Goal: Use online tool/utility: Utilize a website feature to perform a specific function

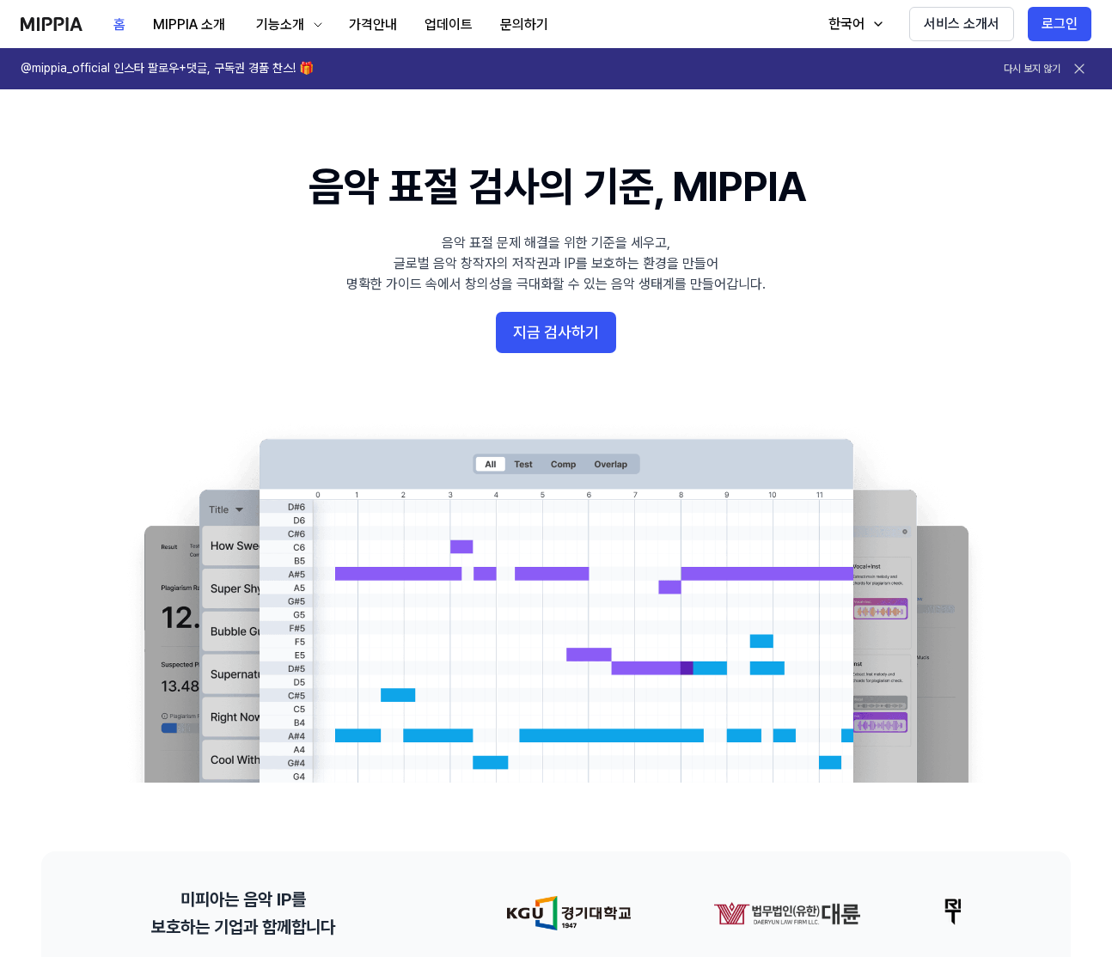
click at [563, 345] on button "지금 검사하기" at bounding box center [556, 332] width 120 height 41
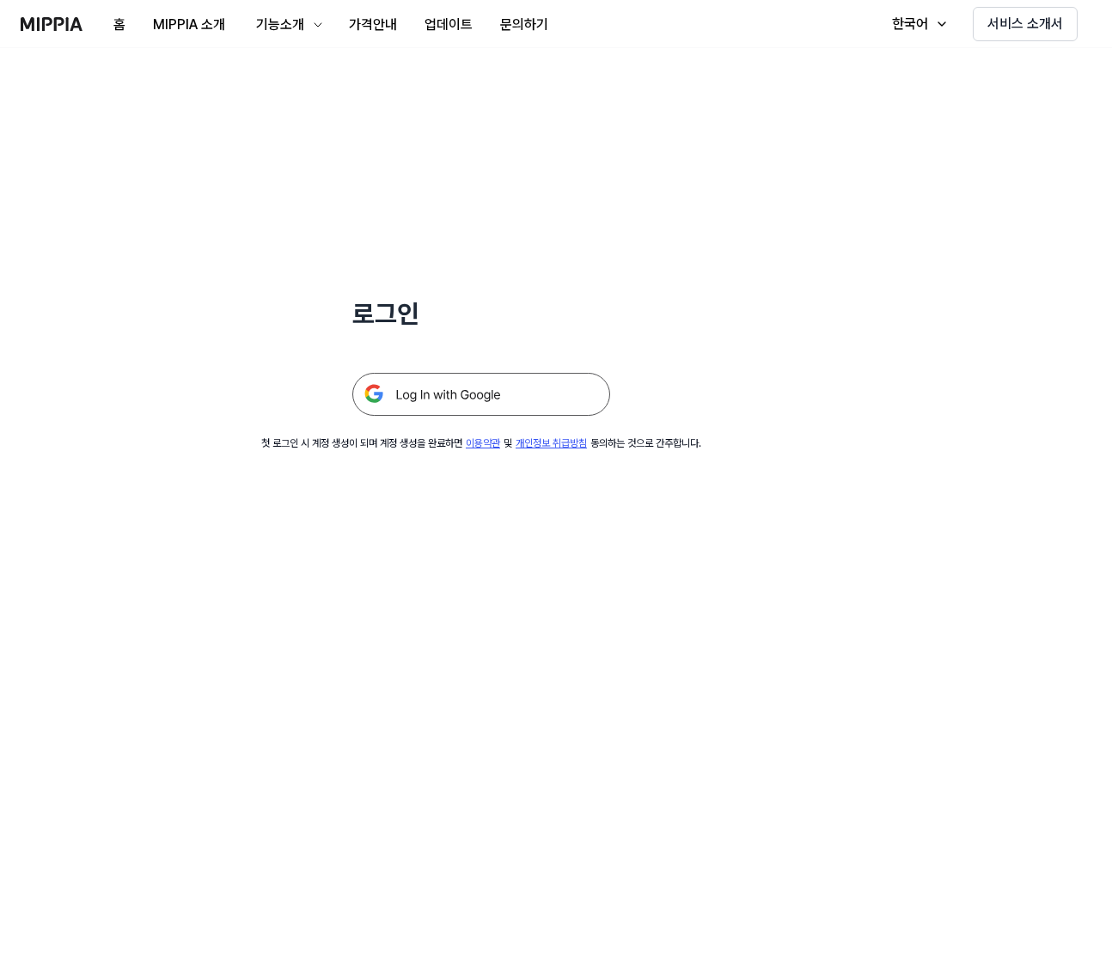
click at [453, 393] on img at bounding box center [481, 394] width 258 height 43
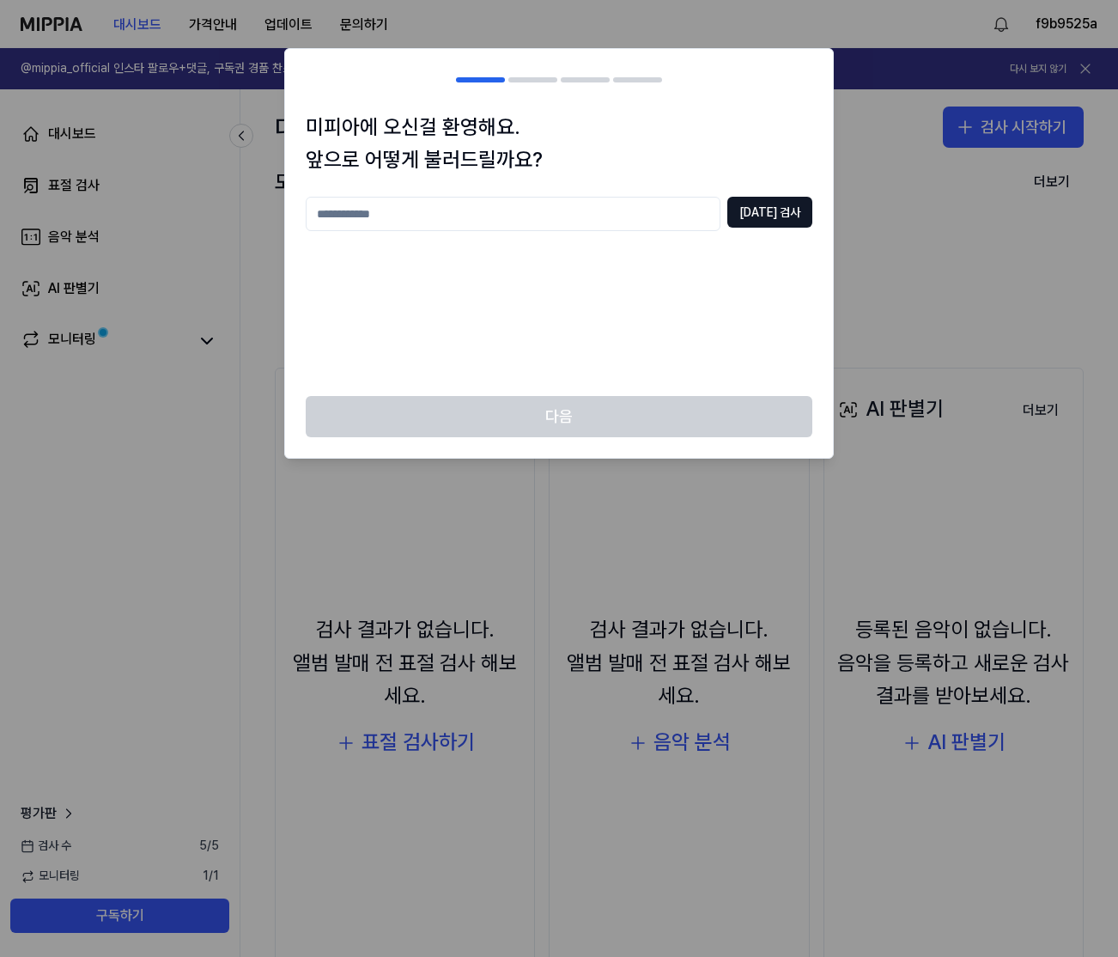
click at [657, 226] on input "text" at bounding box center [513, 214] width 415 height 34
type input "*"
type input "******"
click at [775, 215] on button "중복 검사" at bounding box center [770, 212] width 85 height 31
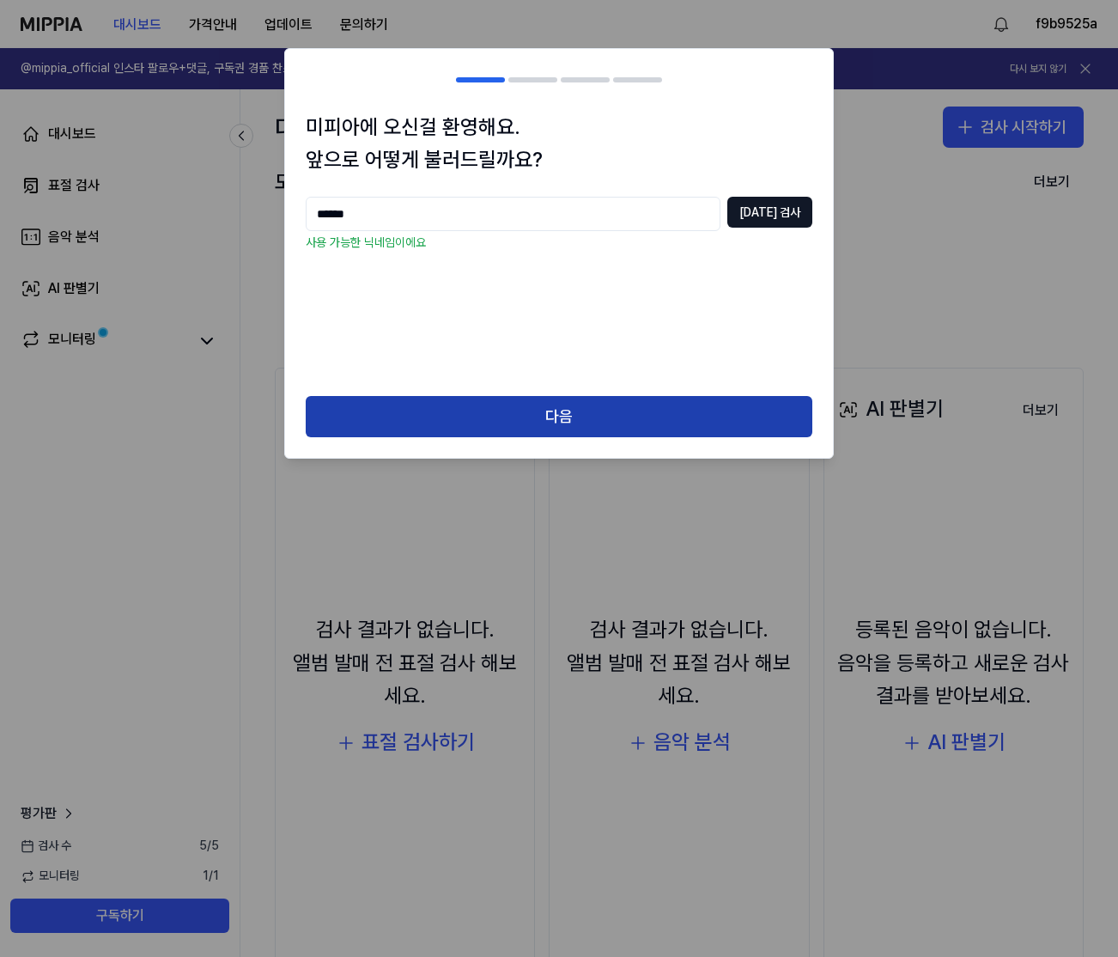
click at [551, 428] on button "다음" at bounding box center [559, 416] width 507 height 41
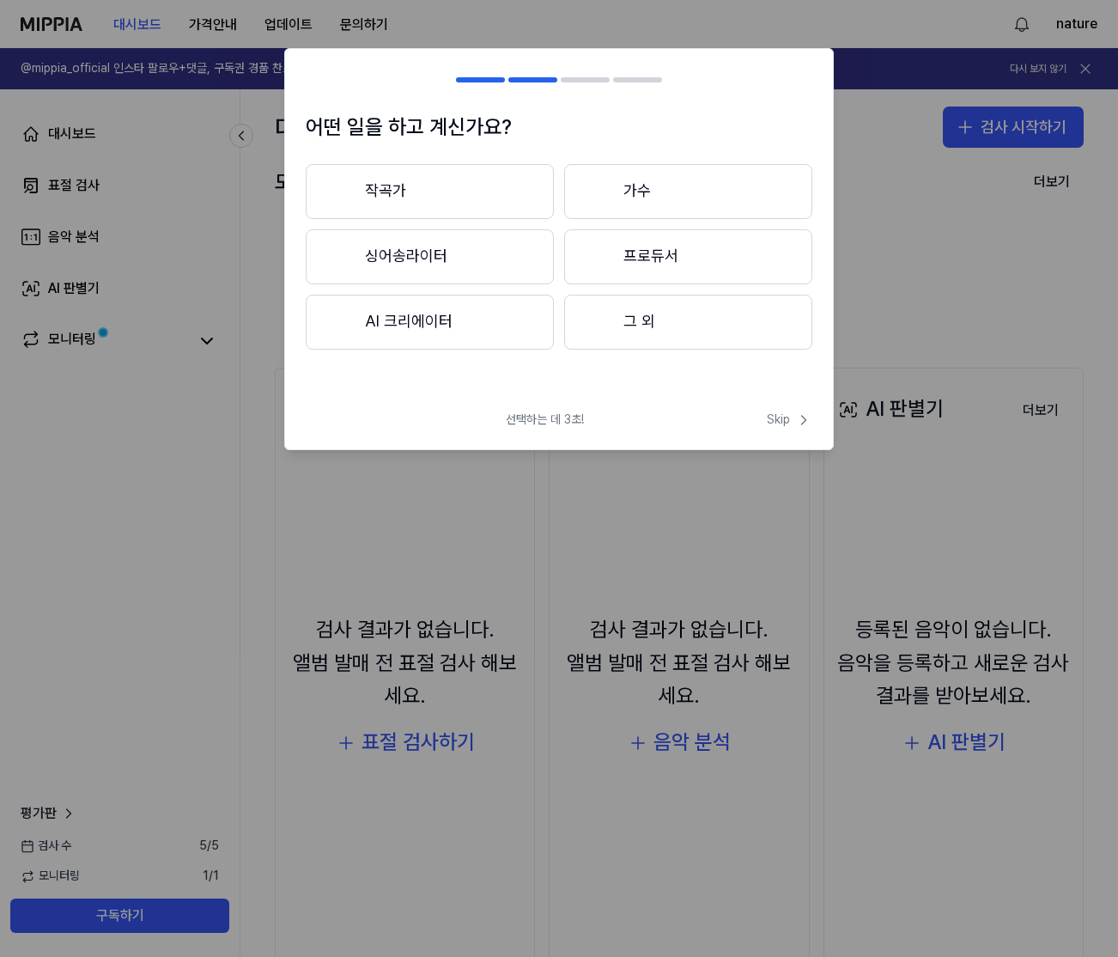
click at [698, 329] on button "그 외" at bounding box center [688, 322] width 248 height 55
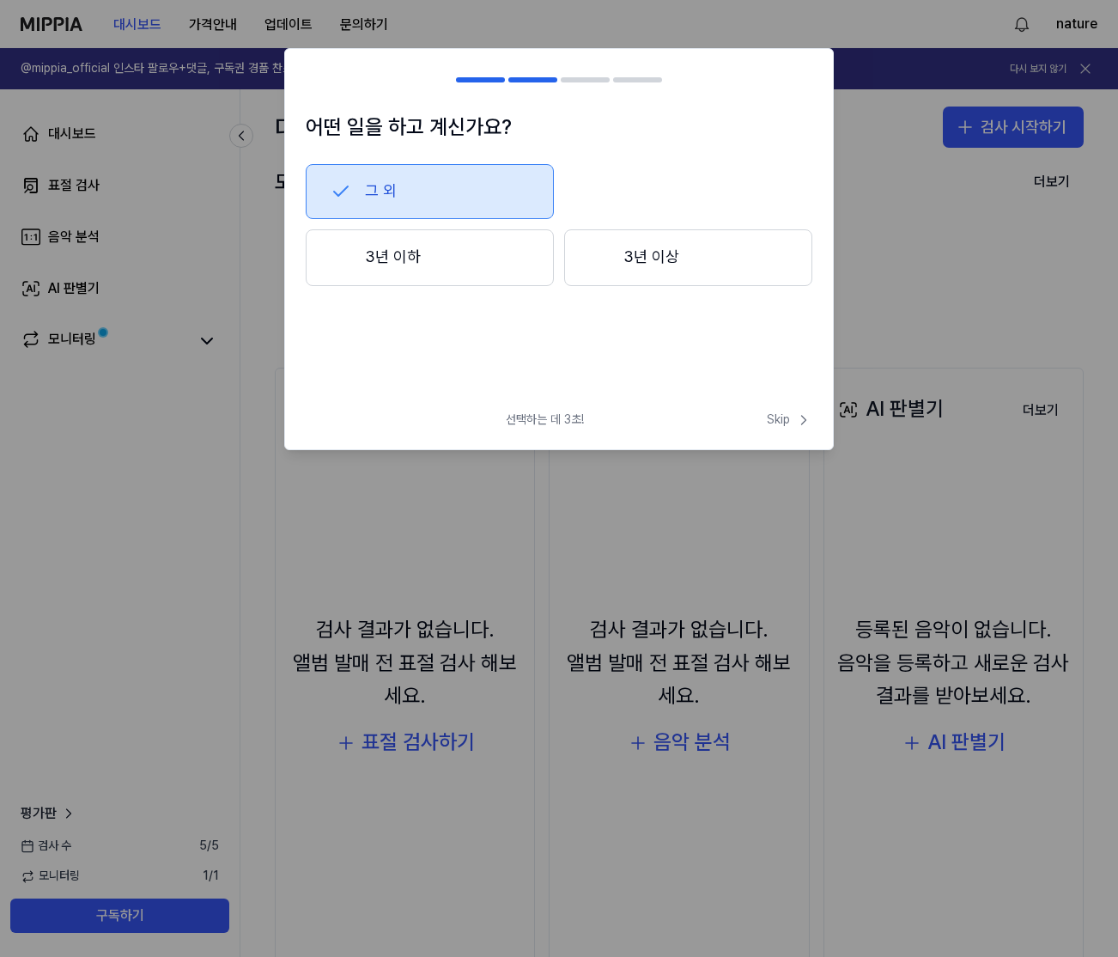
click at [507, 252] on button "3년 이하" at bounding box center [430, 257] width 248 height 57
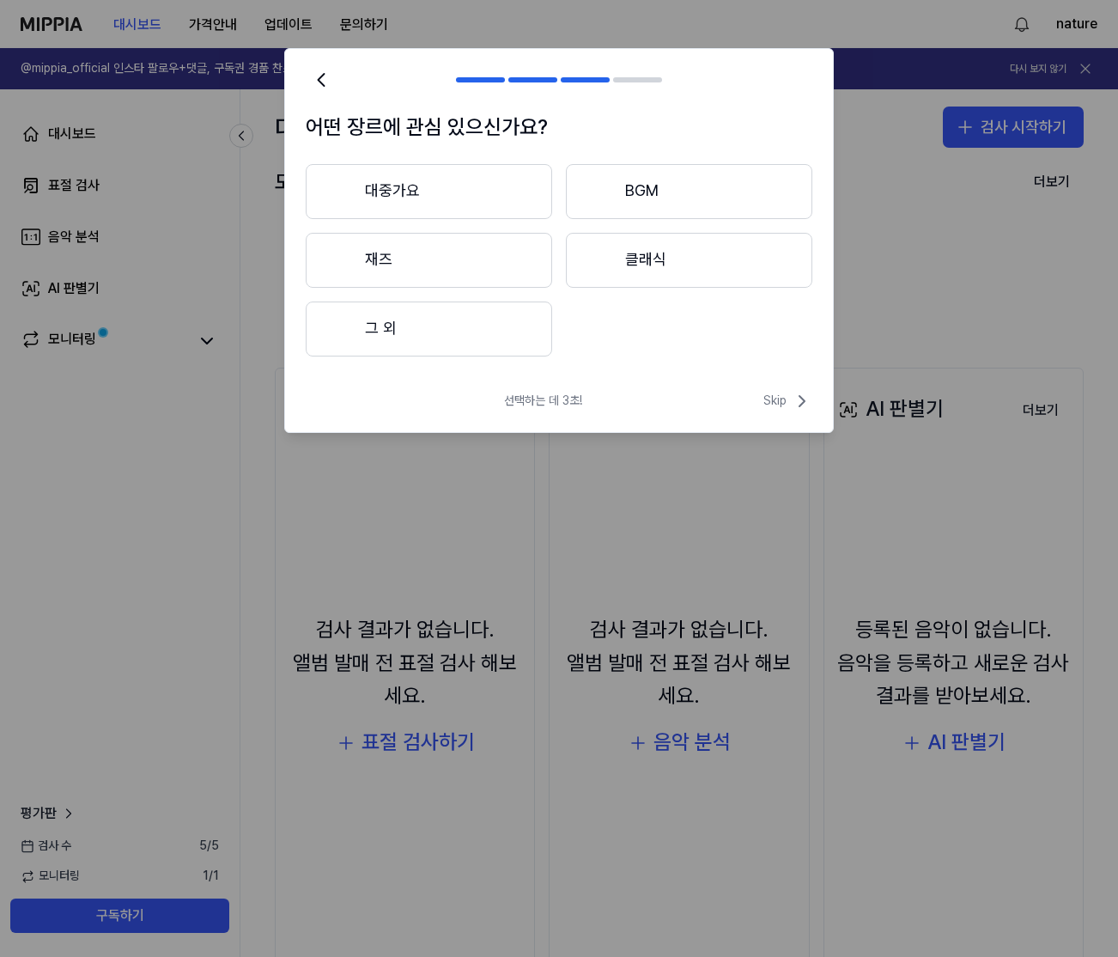
click at [460, 339] on button "그 외" at bounding box center [429, 329] width 247 height 55
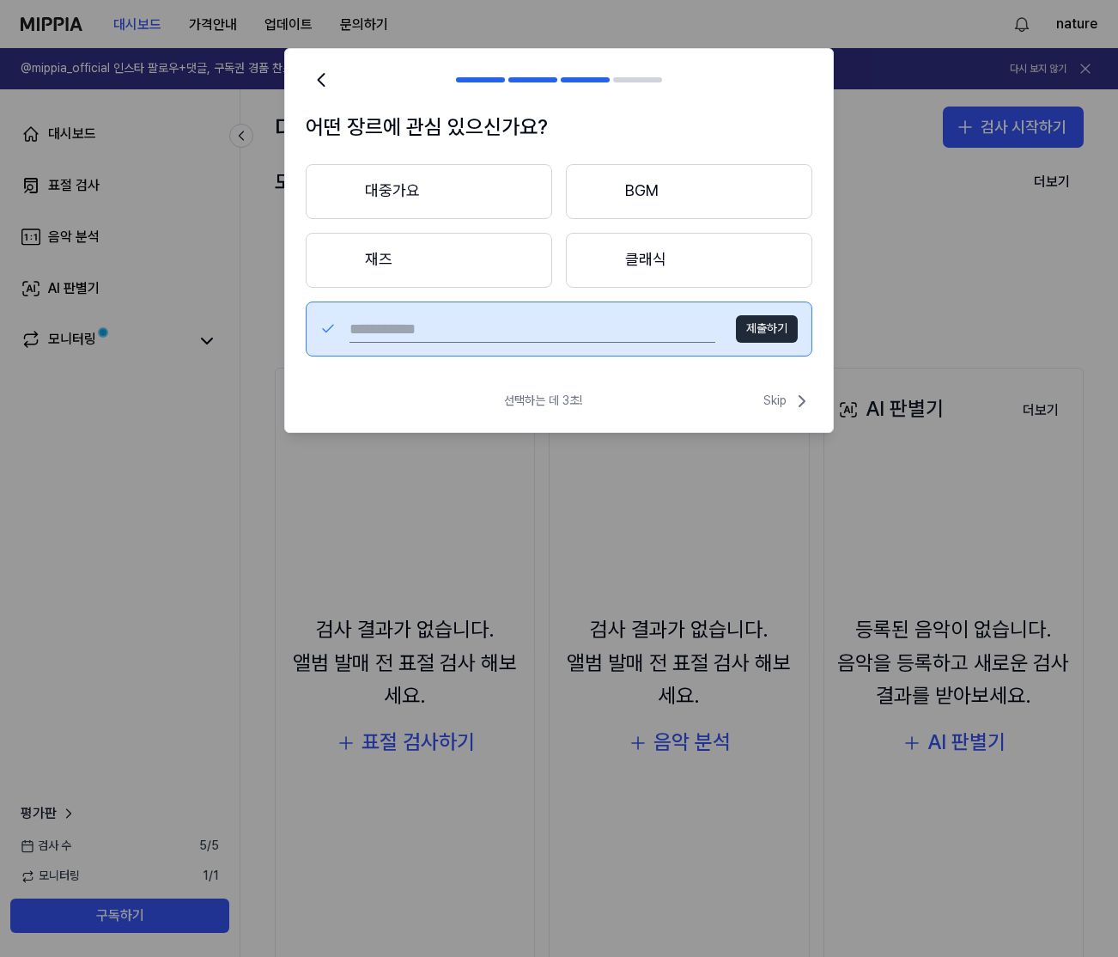
click at [577, 342] on input "text" at bounding box center [533, 328] width 366 height 27
type input "*"
type input "******"
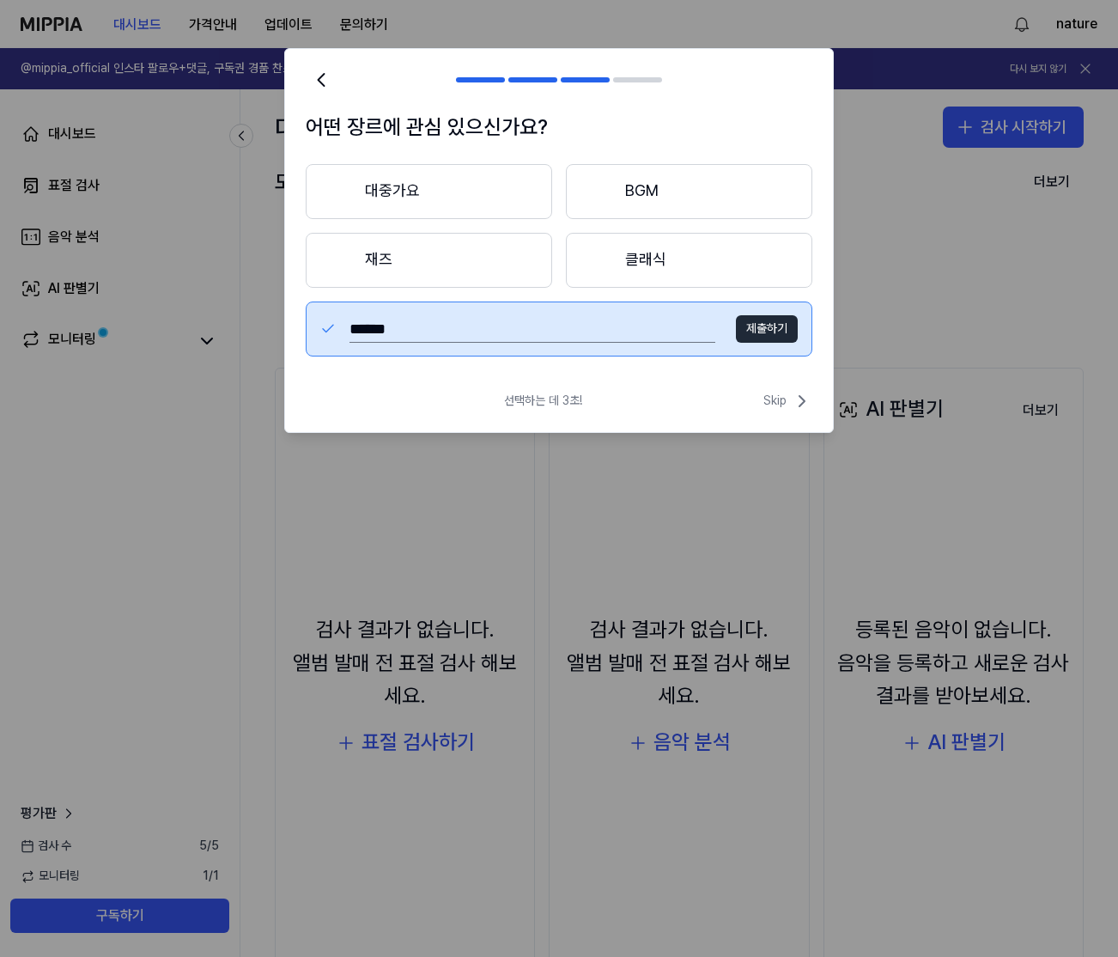
click at [766, 342] on button "제출하기" at bounding box center [767, 328] width 62 height 27
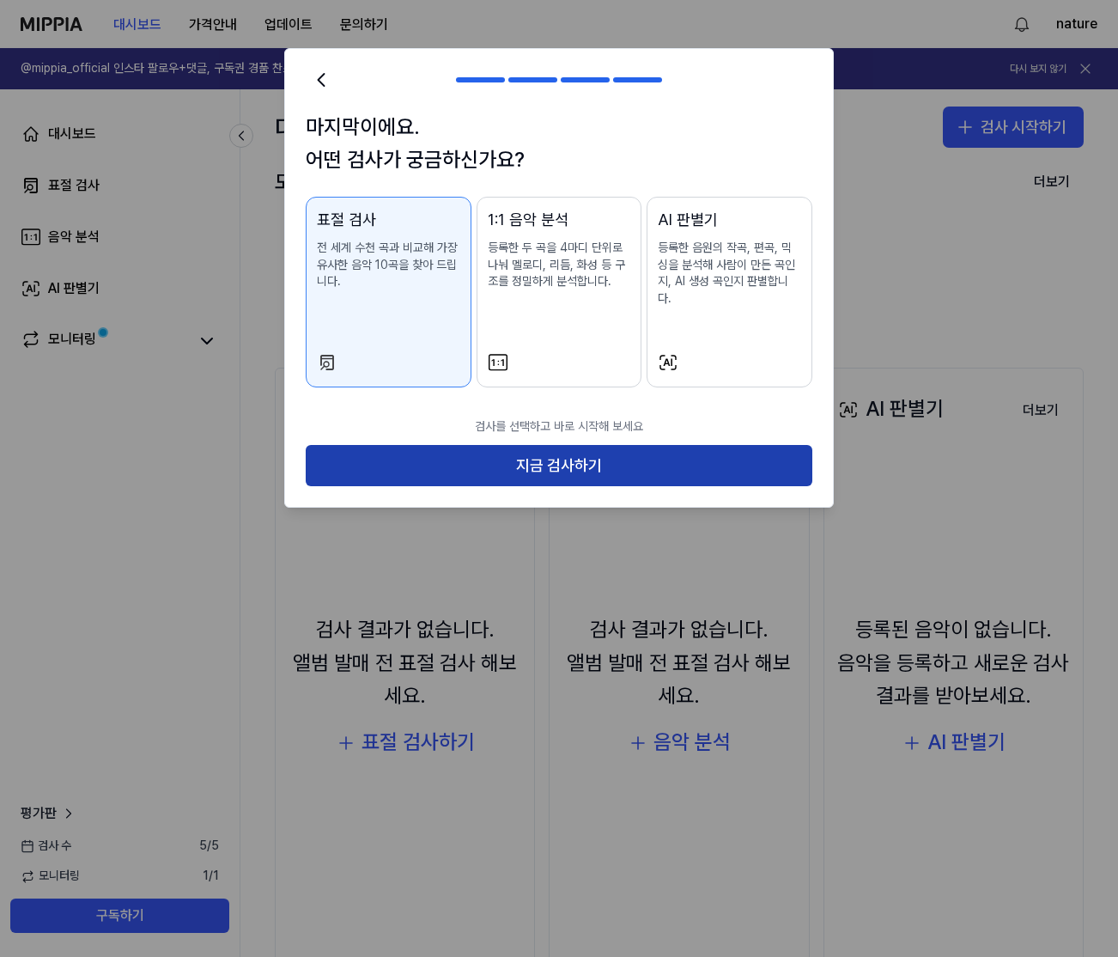
click at [594, 458] on button "지금 검사하기" at bounding box center [559, 465] width 507 height 41
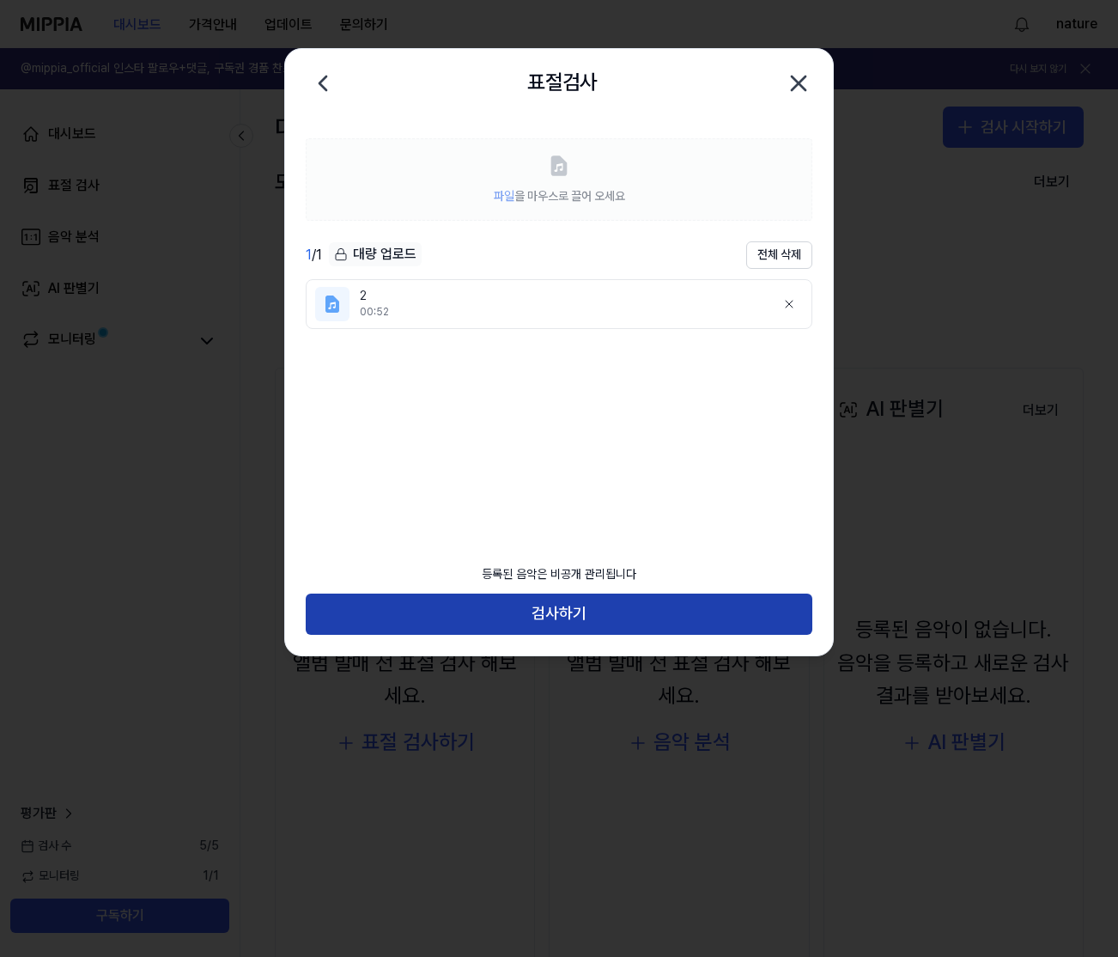
click at [582, 618] on button "검사하기" at bounding box center [559, 614] width 507 height 41
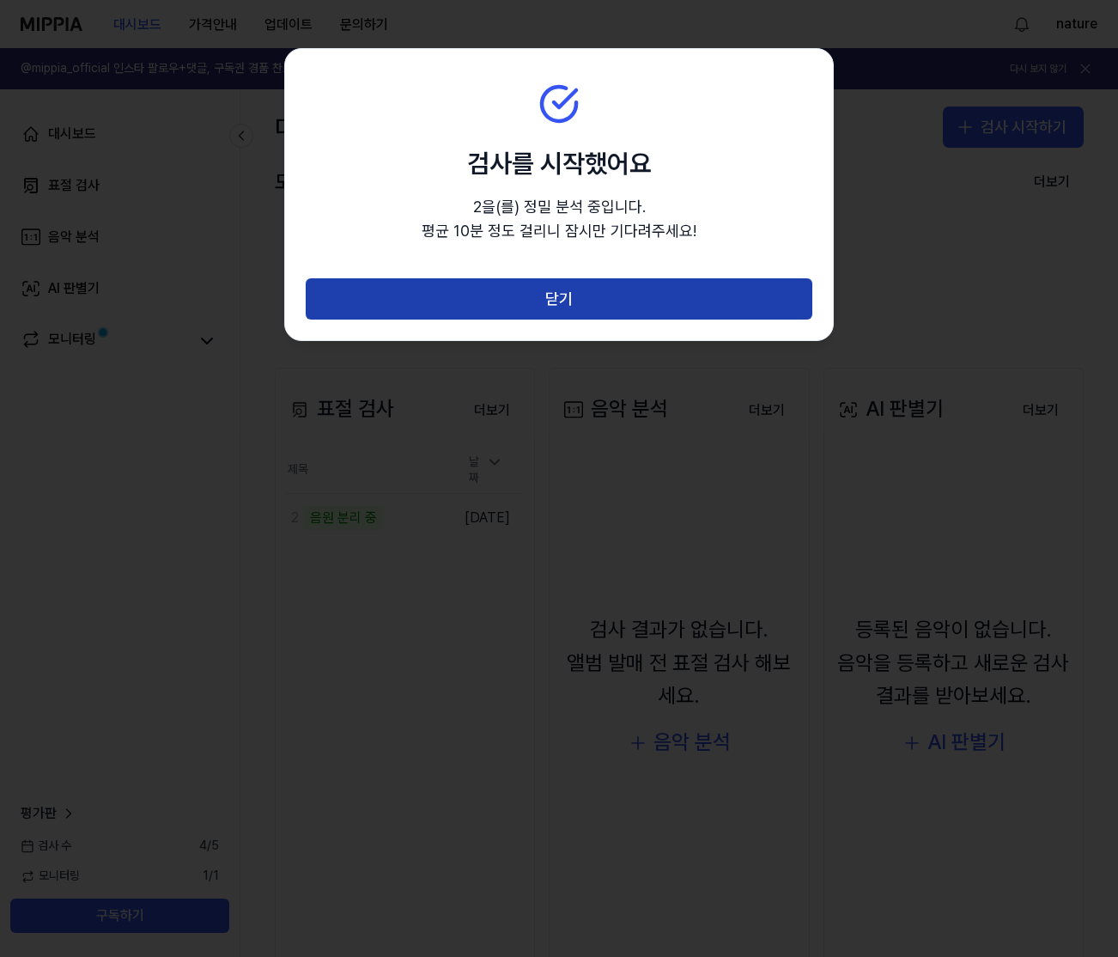
click at [588, 301] on button "닫기" at bounding box center [559, 298] width 507 height 41
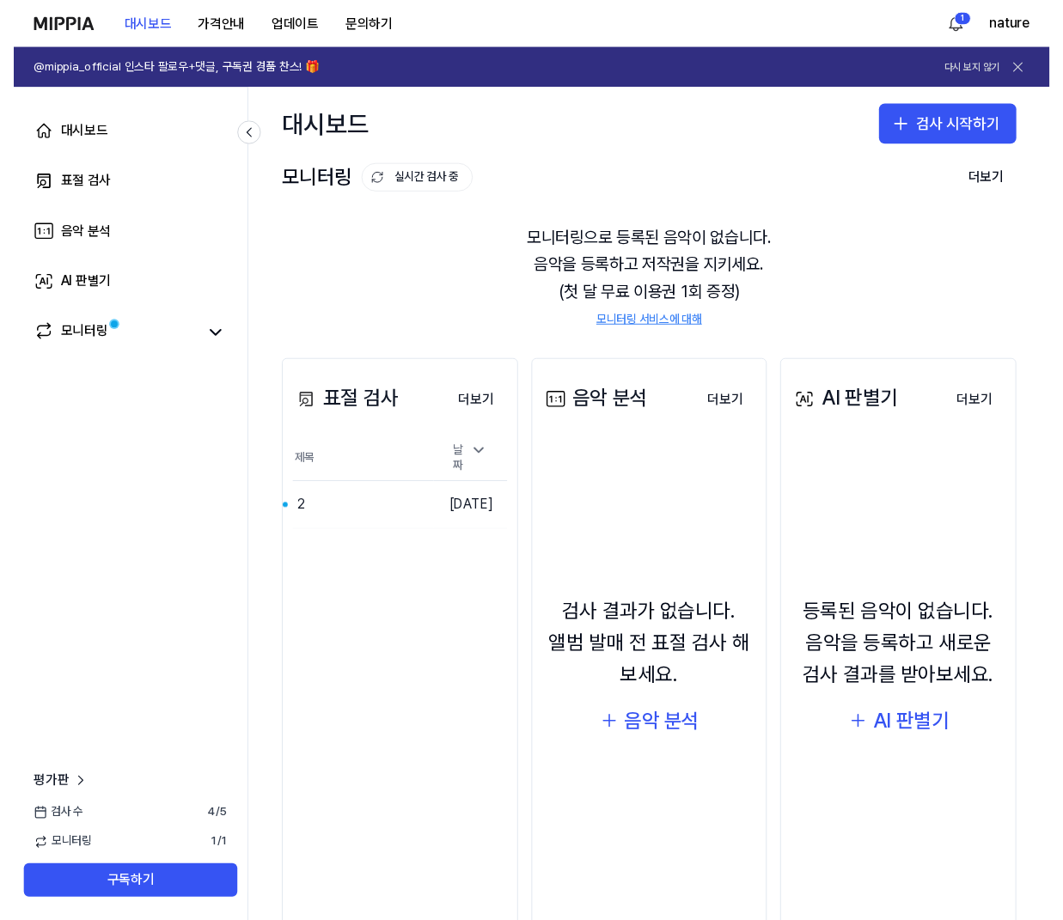
scroll to position [65, 0]
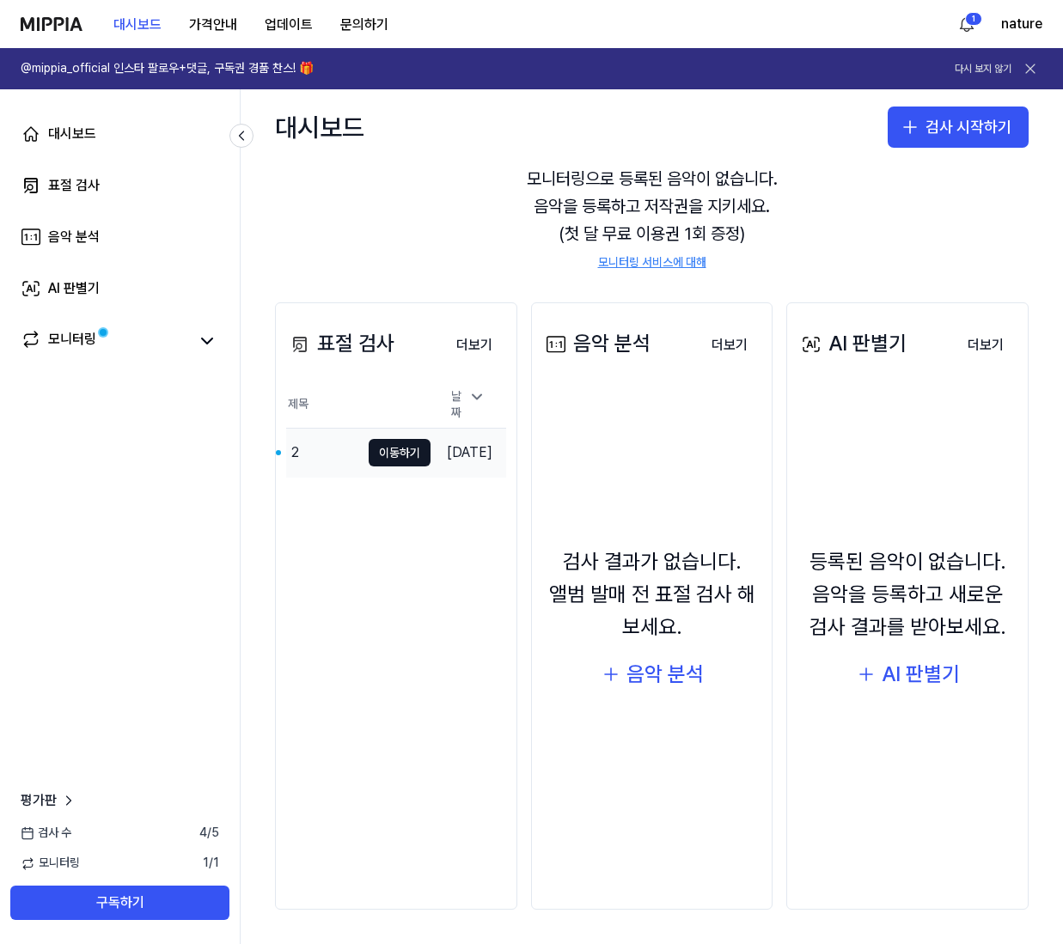
click at [430, 447] on td "2025.10.03." at bounding box center [468, 452] width 76 height 49
click at [369, 439] on button "이동하기" at bounding box center [400, 452] width 62 height 27
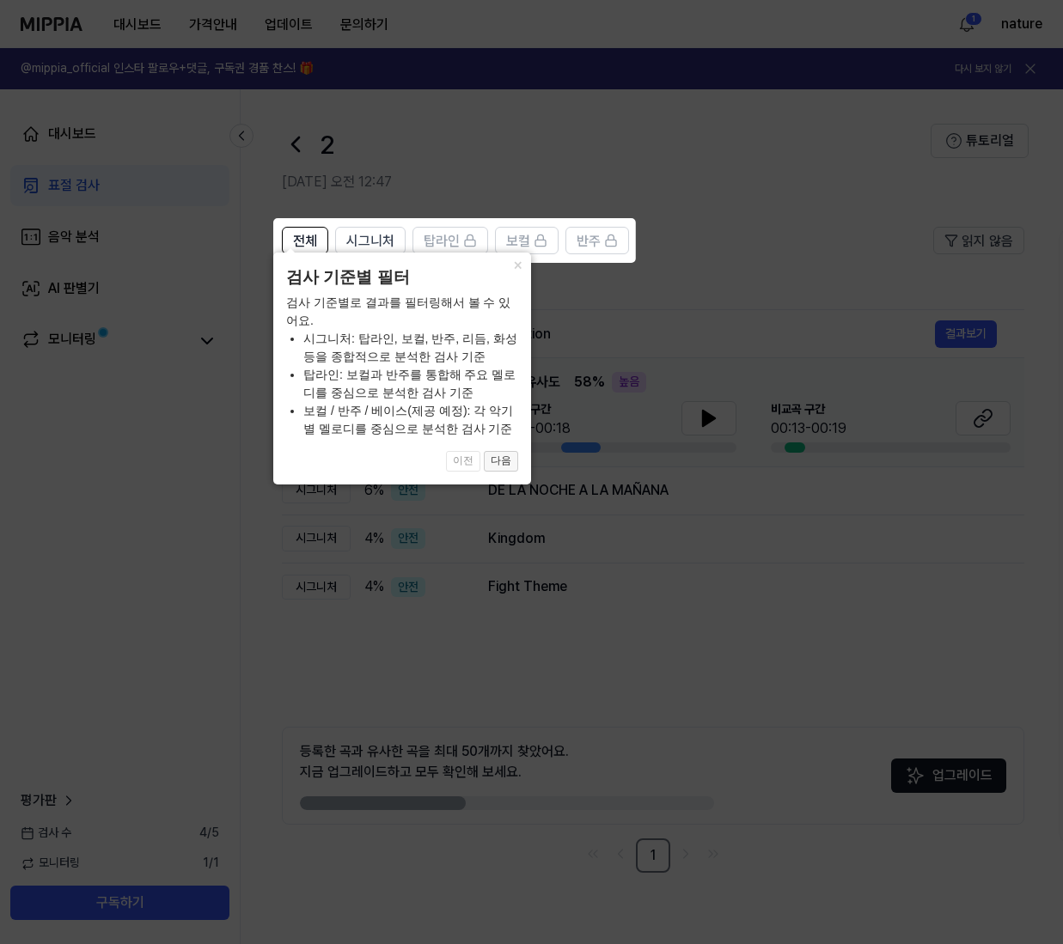
click at [497, 464] on button "다음" at bounding box center [501, 461] width 34 height 21
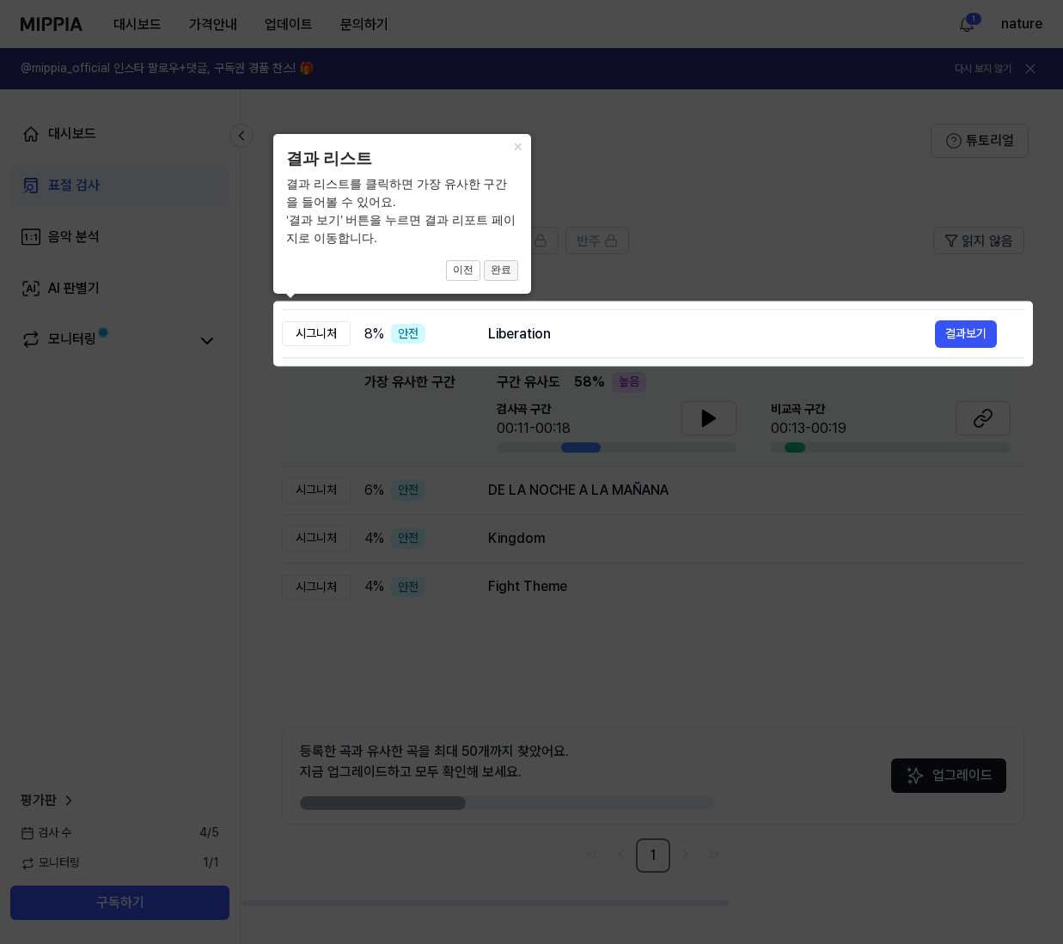
click at [498, 271] on button "완료" at bounding box center [501, 270] width 34 height 21
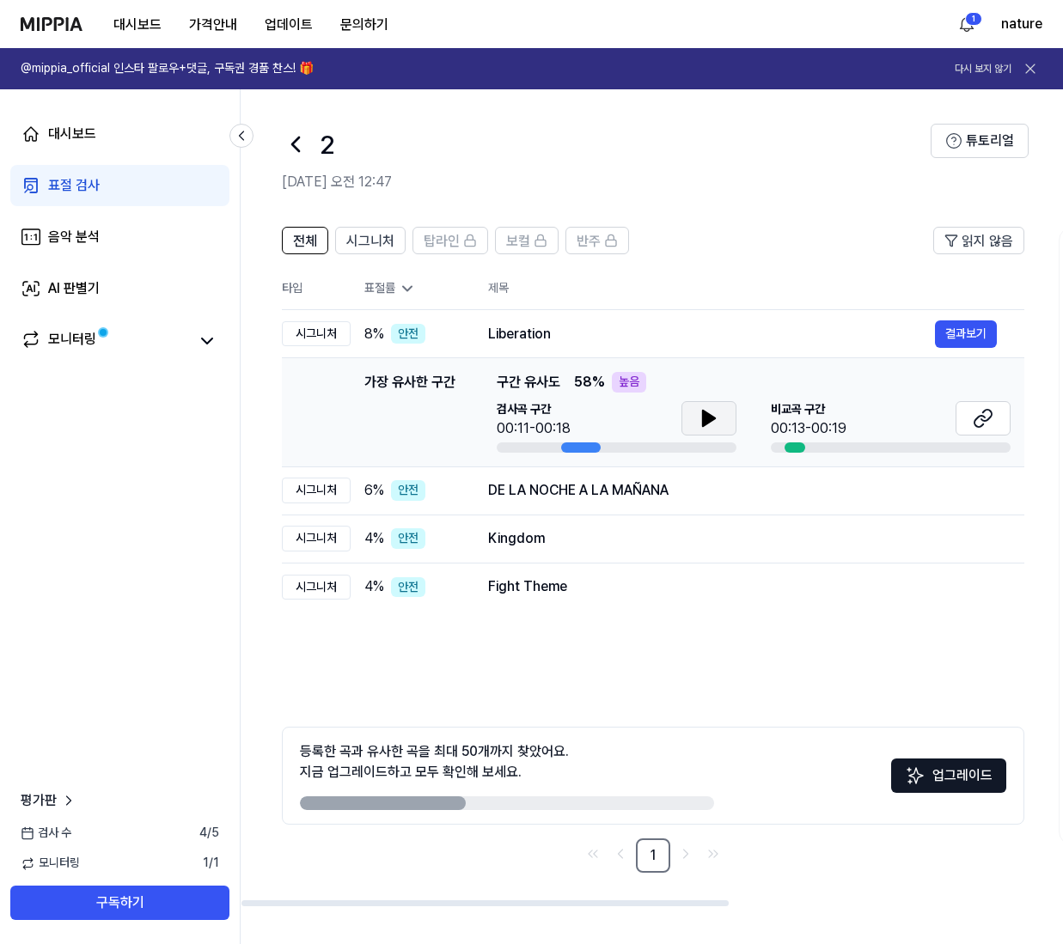
click at [717, 427] on icon at bounding box center [708, 418] width 21 height 21
click at [716, 412] on icon at bounding box center [708, 418] width 21 height 21
click at [713, 418] on icon at bounding box center [711, 418] width 3 height 14
click at [973, 408] on button at bounding box center [982, 418] width 55 height 34
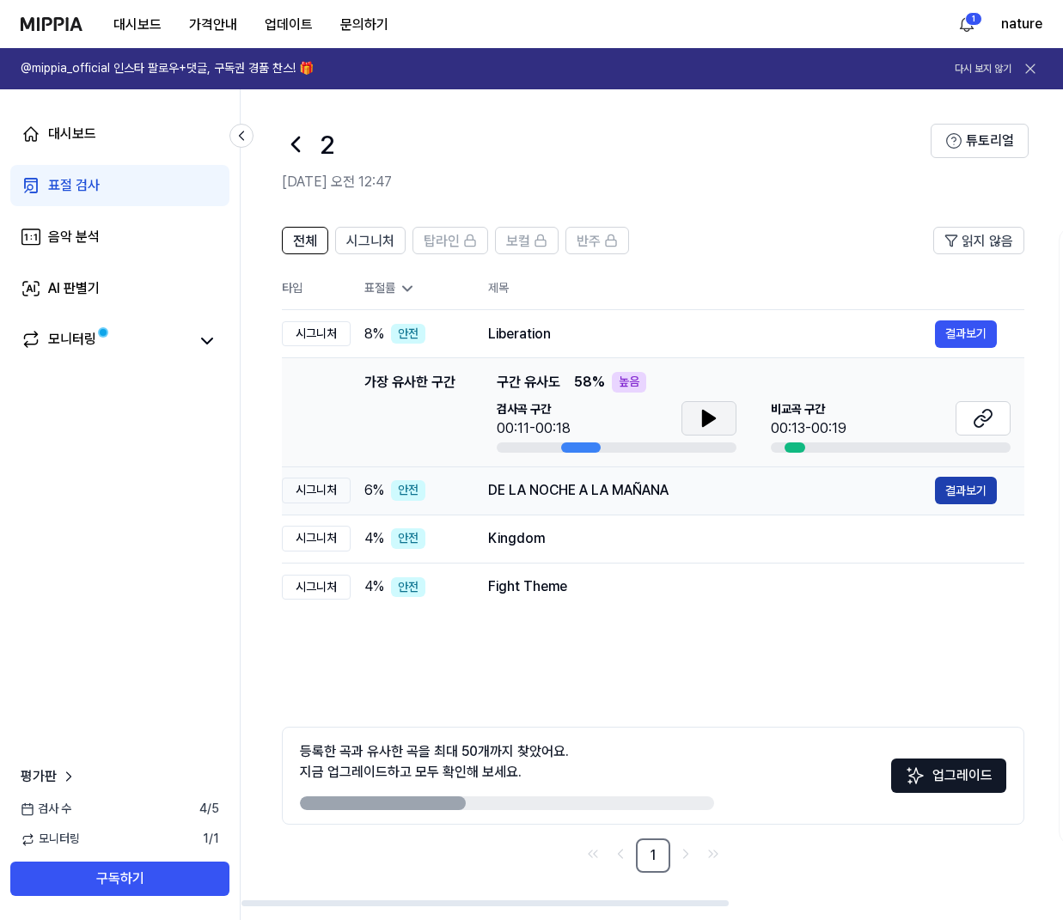
click at [962, 491] on button "결과보기" at bounding box center [966, 490] width 62 height 27
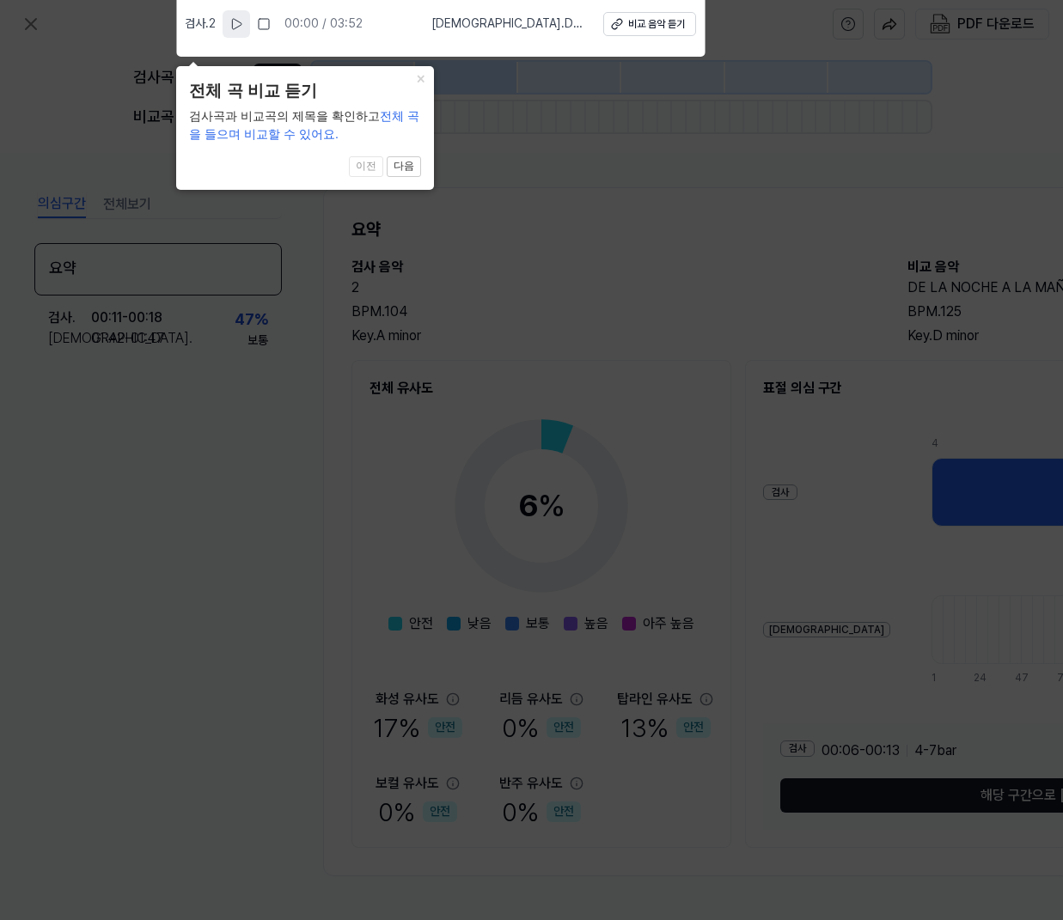
click at [236, 23] on icon at bounding box center [236, 24] width 14 height 14
click at [673, 25] on div "비교 음악 듣기" at bounding box center [656, 24] width 57 height 15
click at [269, 25] on rect at bounding box center [264, 24] width 10 height 10
click at [415, 171] on button "다음" at bounding box center [404, 166] width 34 height 21
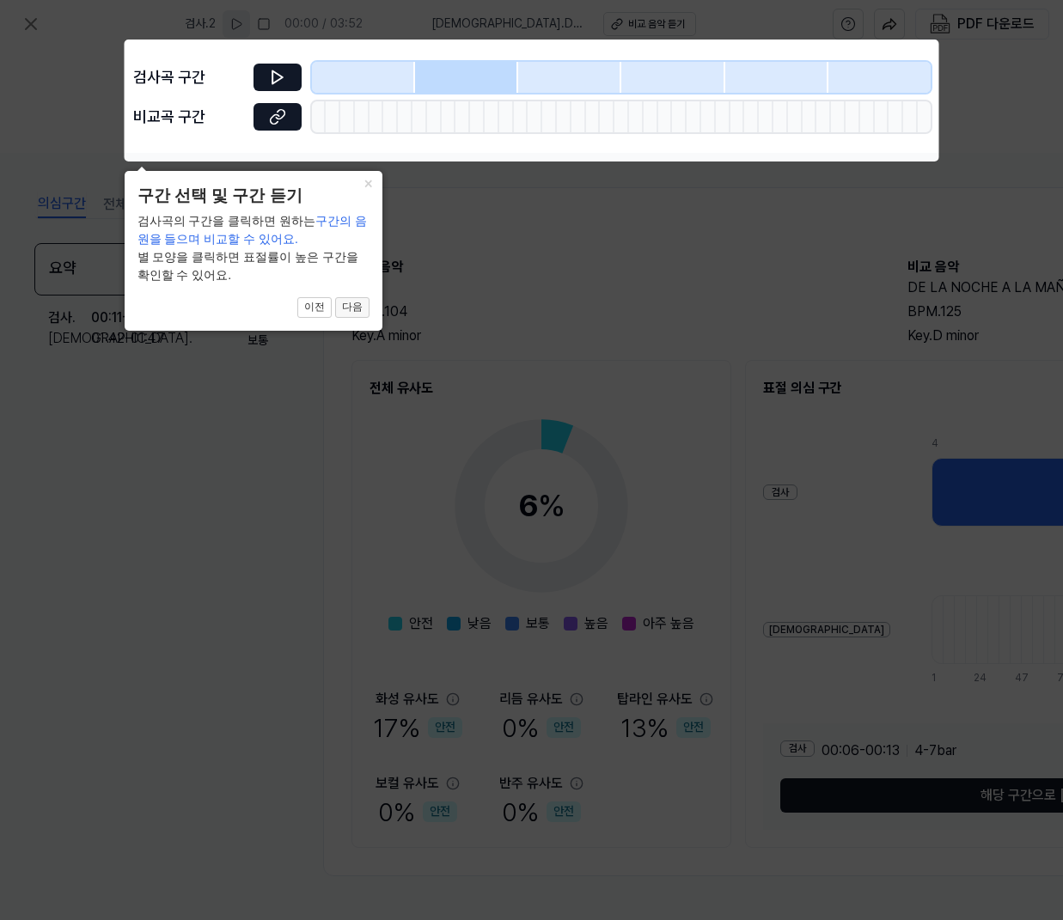
click at [352, 313] on button "다음" at bounding box center [352, 307] width 34 height 21
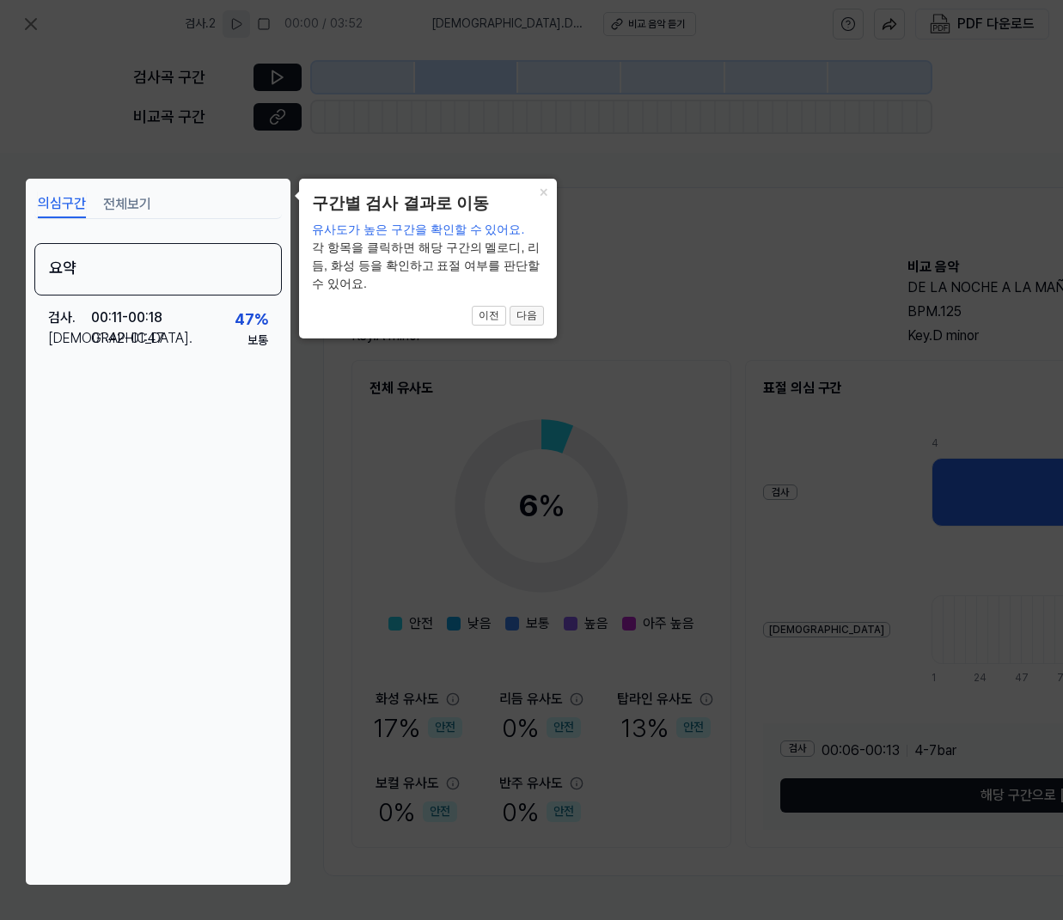
click at [528, 306] on button "다음" at bounding box center [526, 316] width 34 height 21
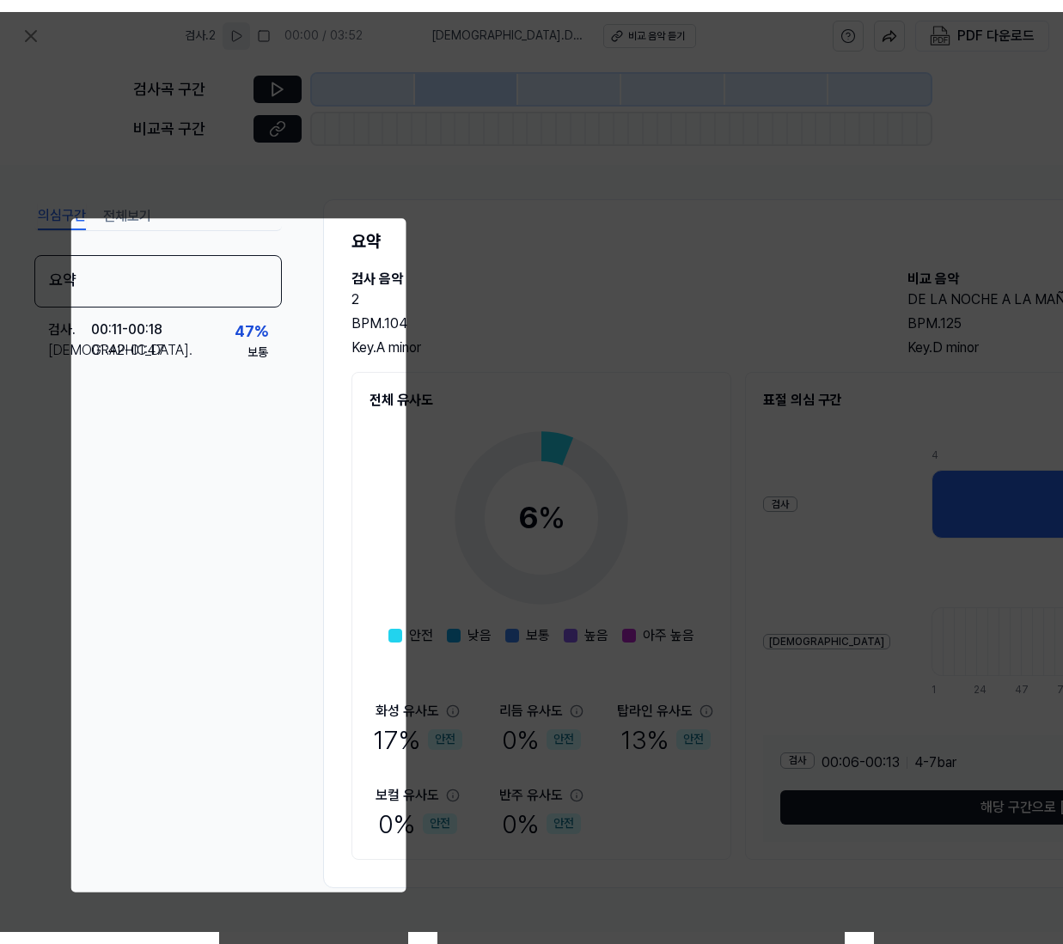
scroll to position [0, 429]
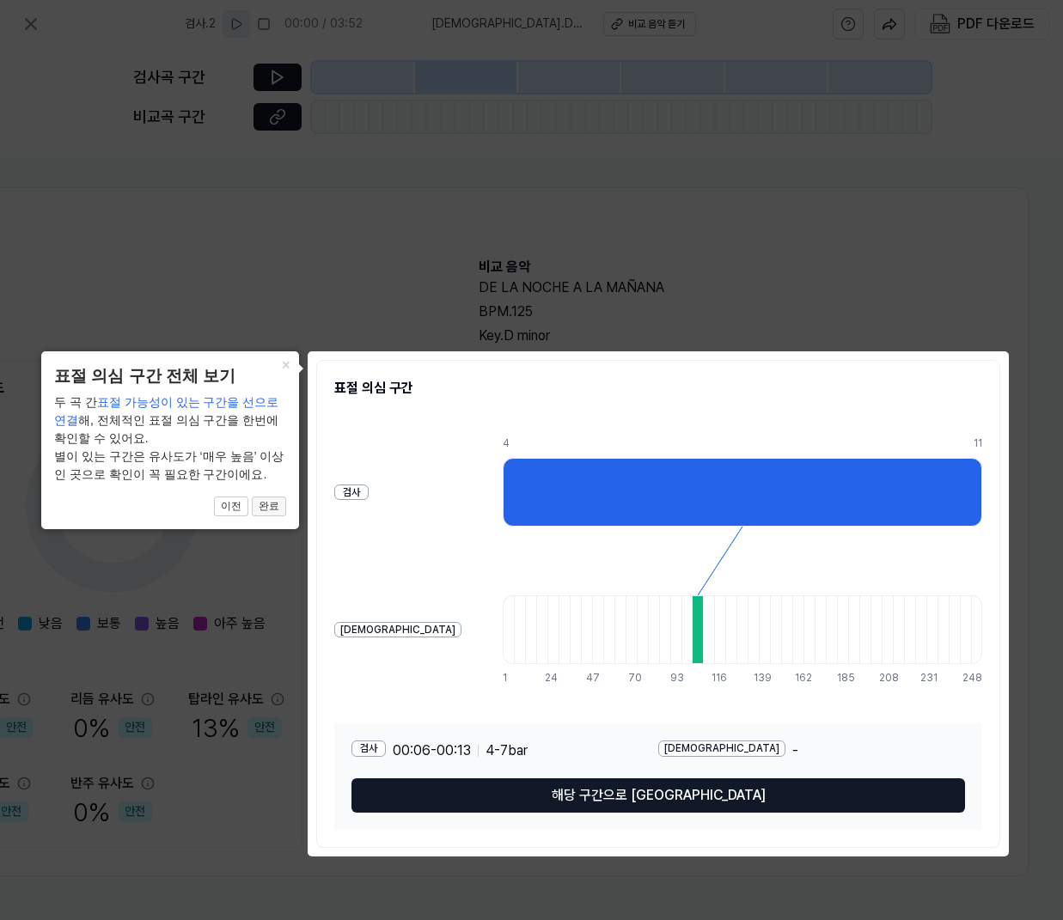
click at [275, 515] on button "완료" at bounding box center [269, 507] width 34 height 21
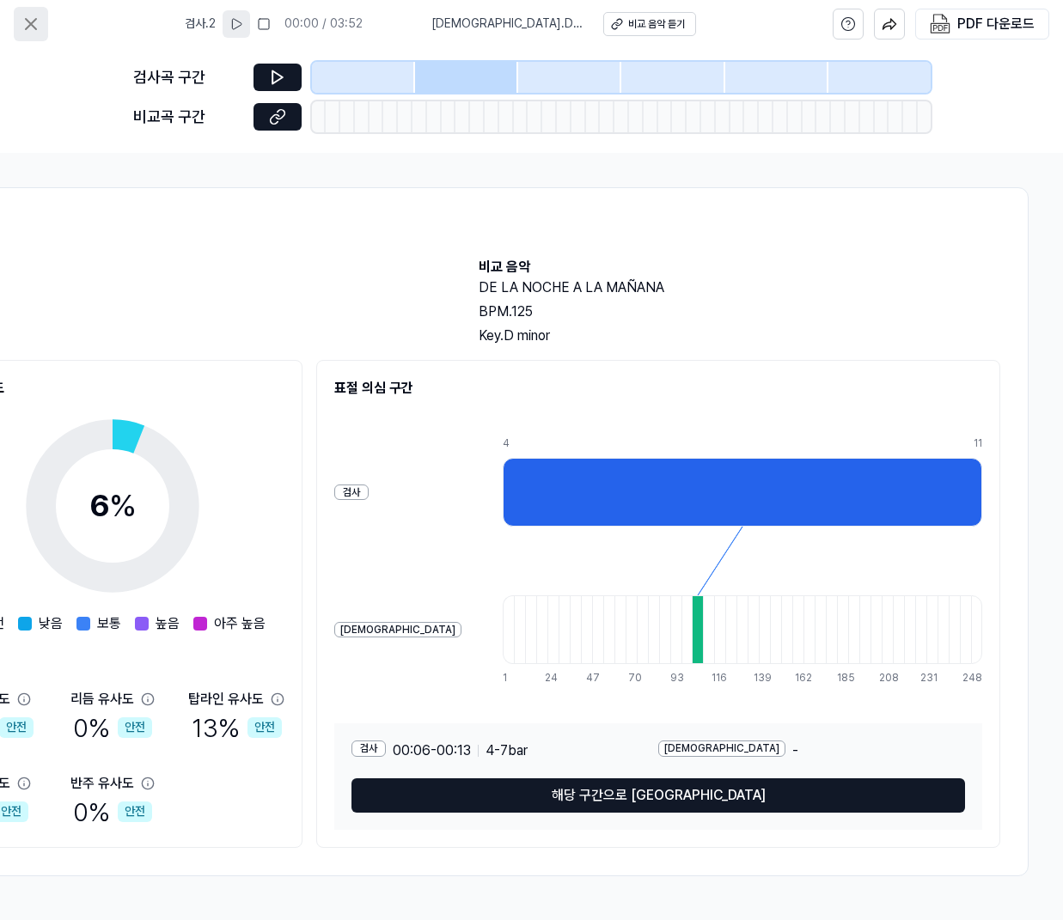
click at [33, 15] on icon at bounding box center [31, 24] width 21 height 21
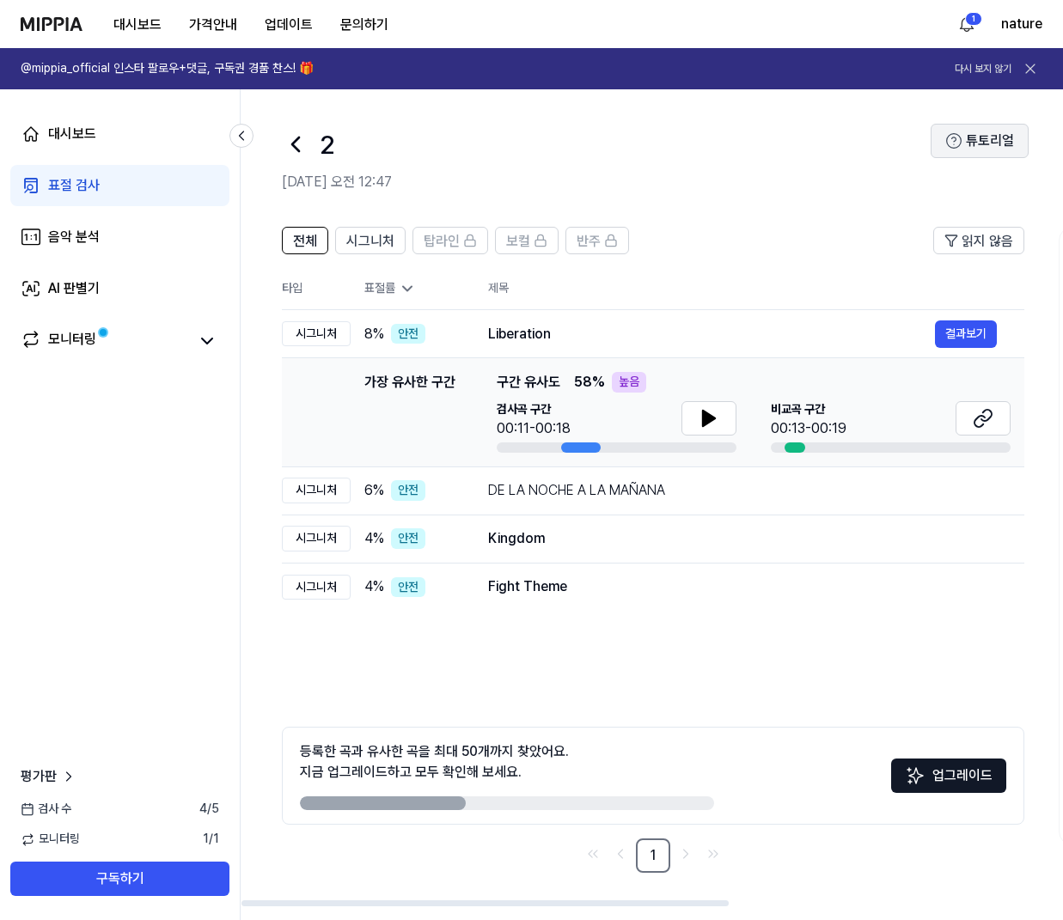
click at [996, 128] on button "튜토리얼" at bounding box center [979, 141] width 98 height 34
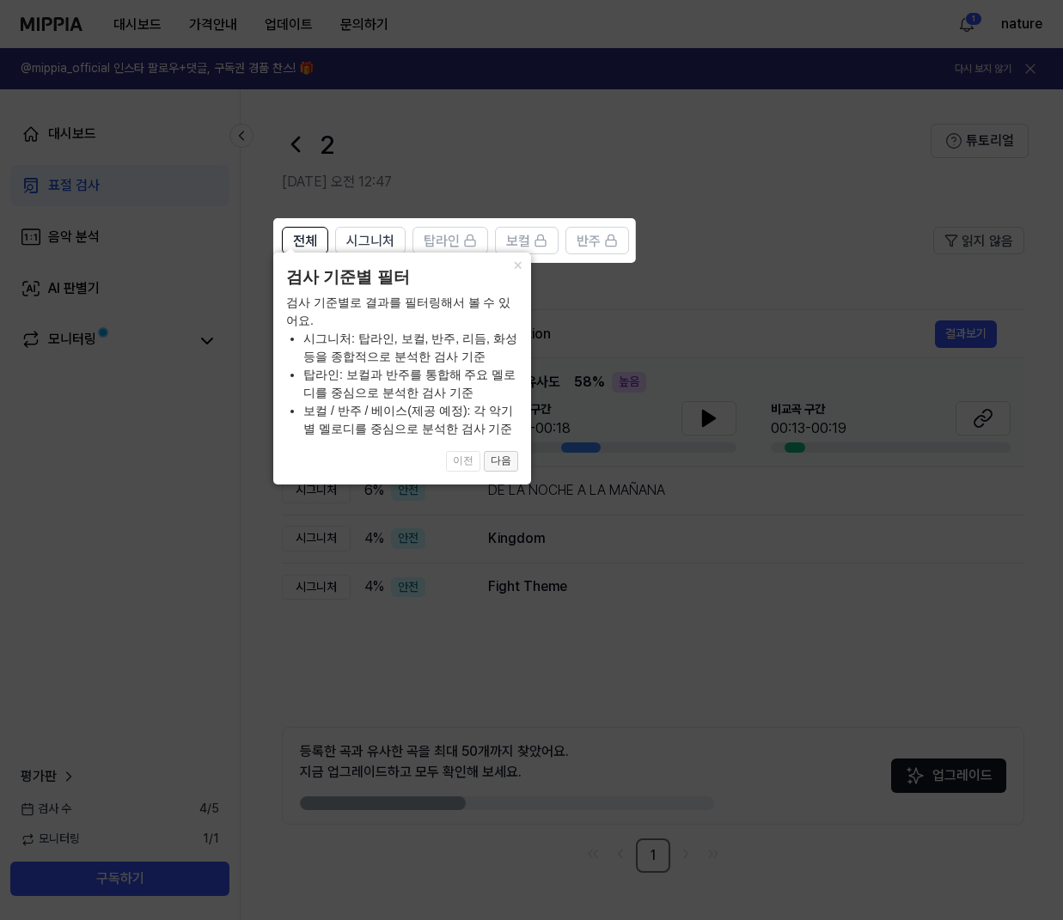
click at [503, 463] on button "다음" at bounding box center [501, 461] width 34 height 21
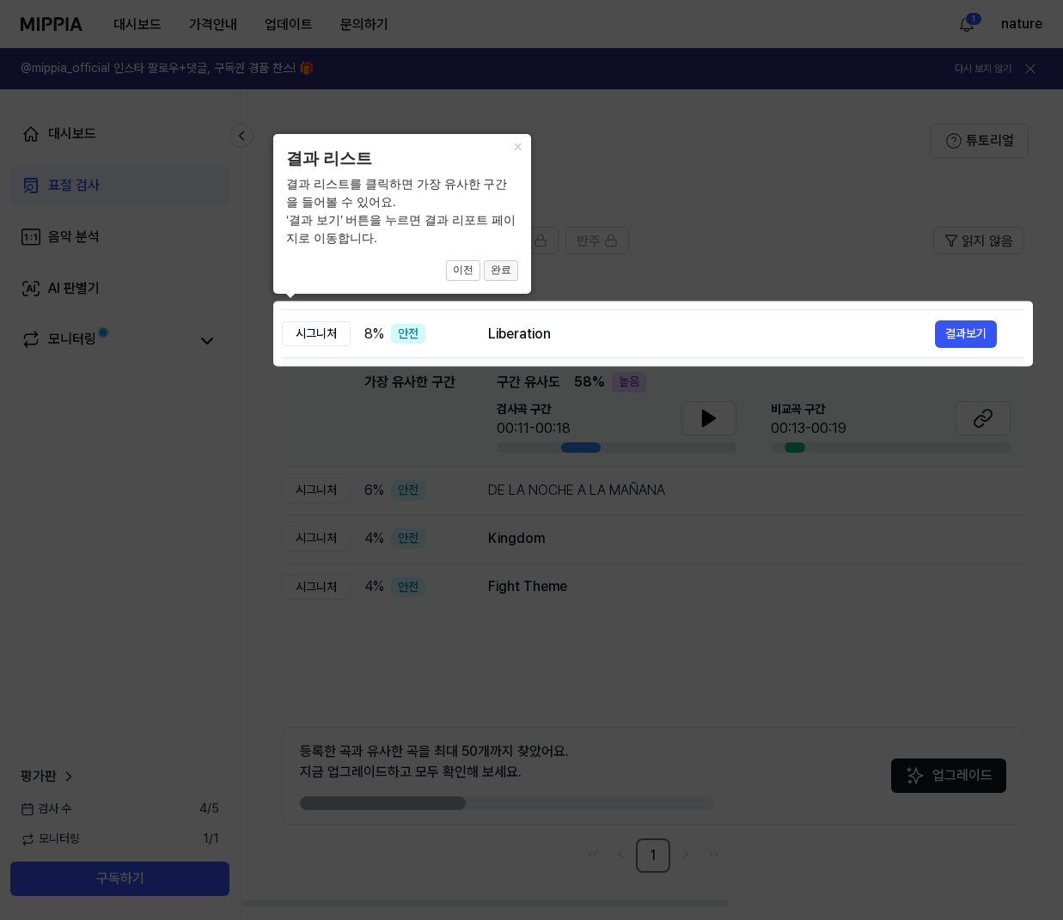
click at [507, 261] on button "완료" at bounding box center [501, 270] width 34 height 21
